Goal: Navigation & Orientation: Go to known website

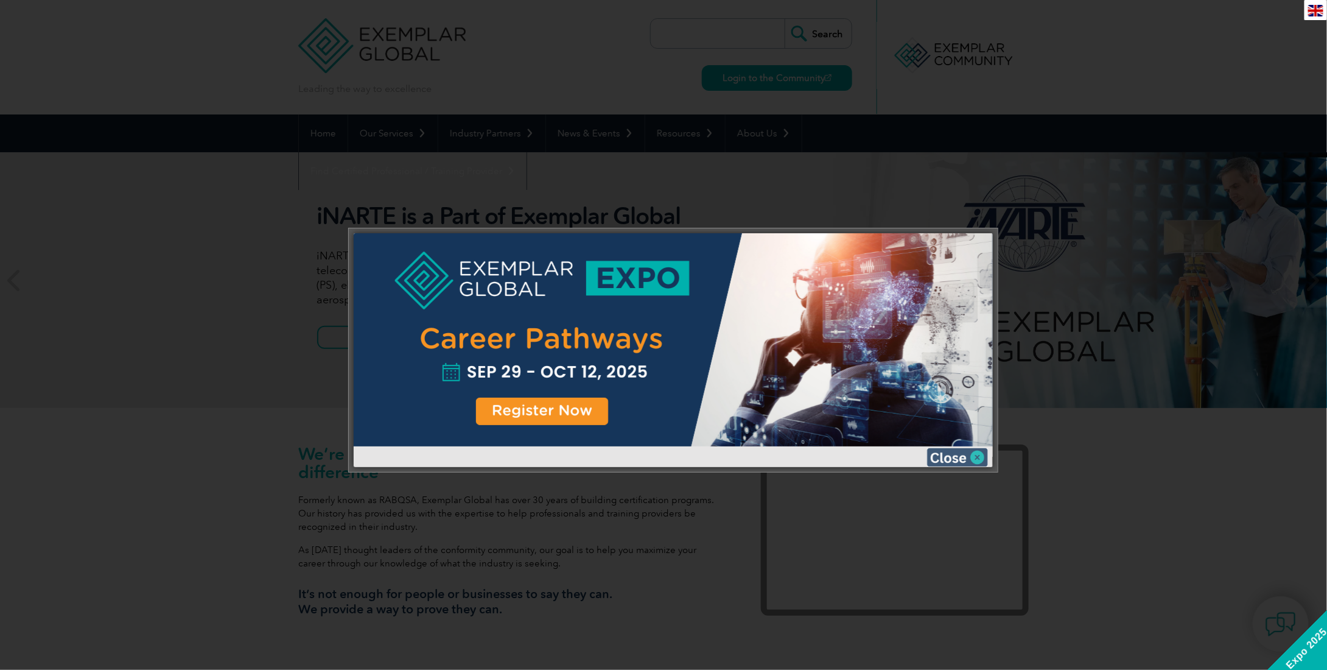
click at [966, 454] on img at bounding box center [957, 457] width 61 height 18
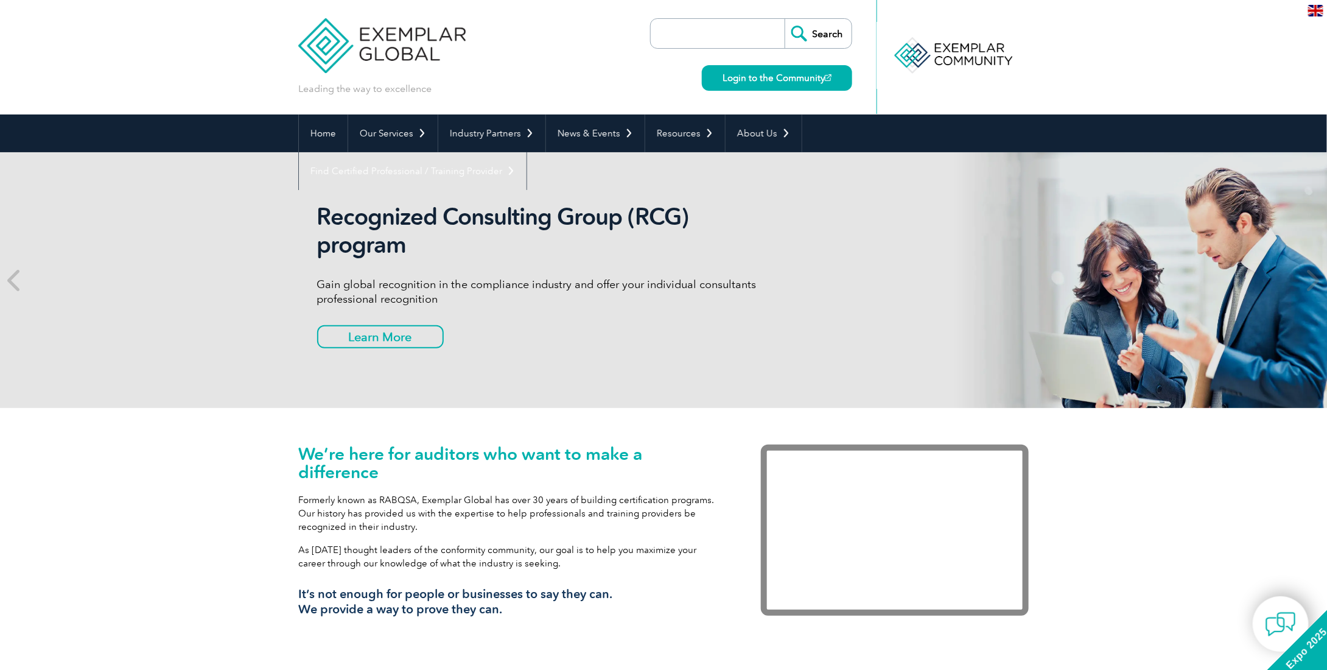
click at [421, 42] on img at bounding box center [381, 36] width 167 height 73
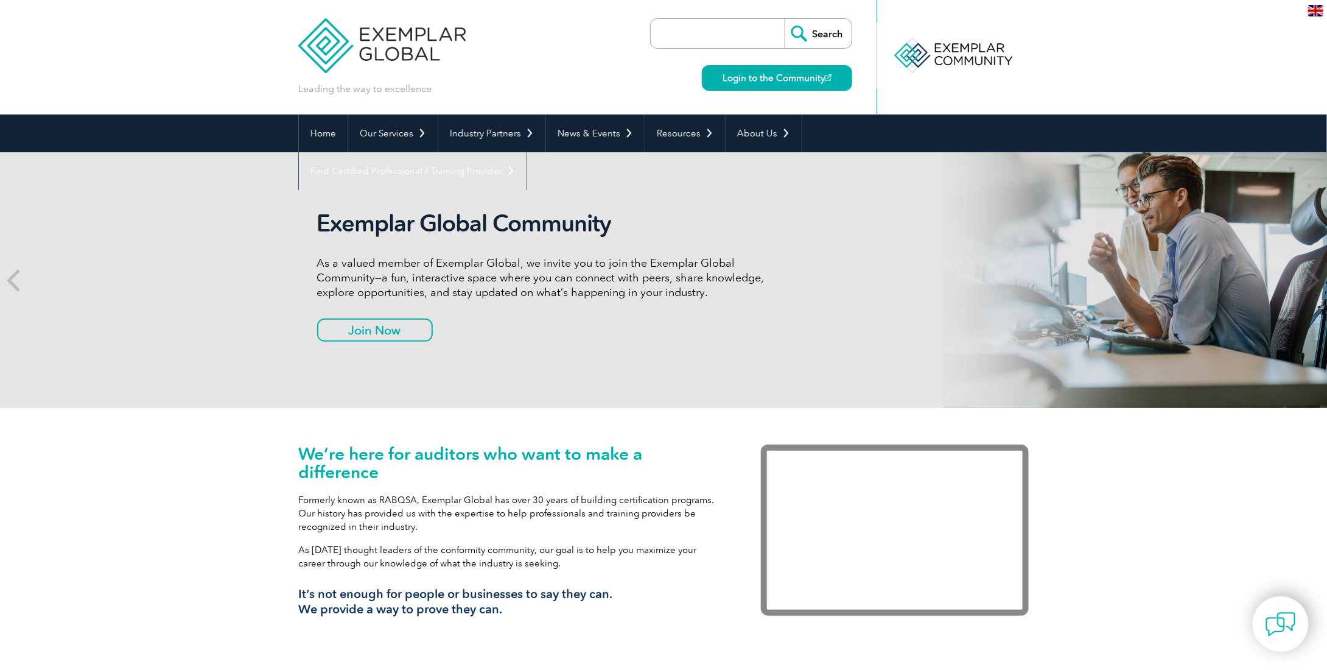
click at [379, 47] on img at bounding box center [381, 36] width 167 height 73
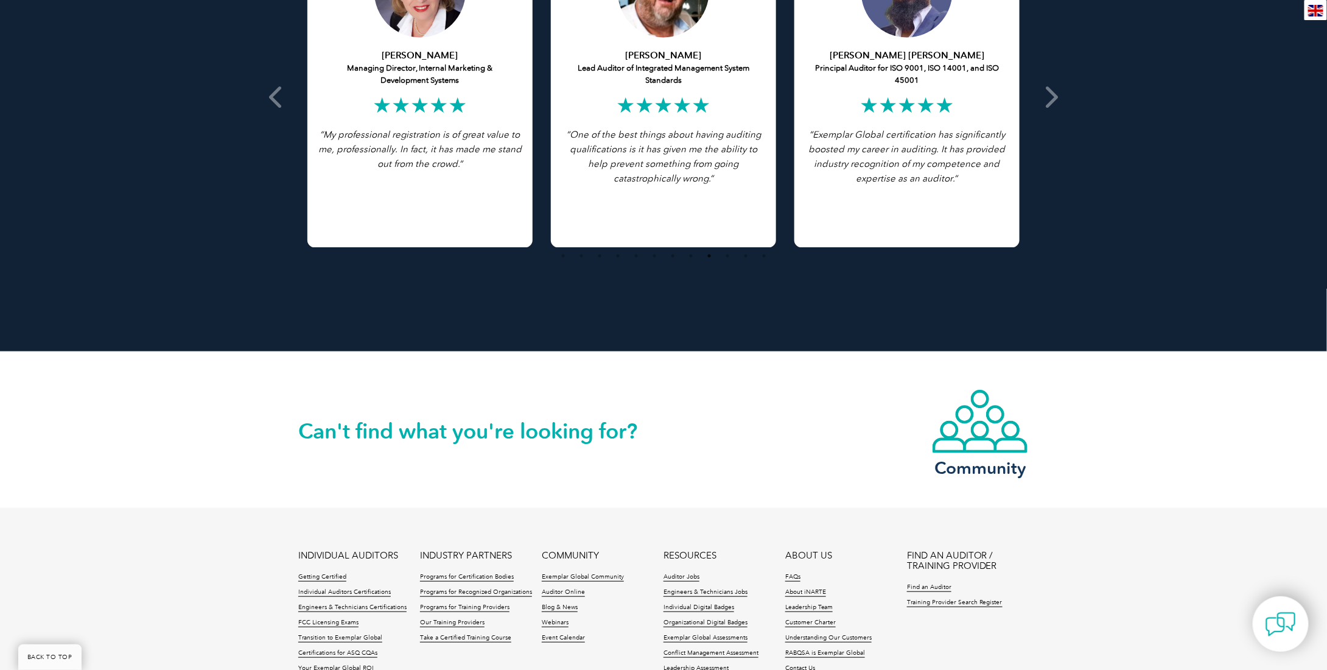
scroll to position [2663, 0]
